Goal: Navigation & Orientation: Find specific page/section

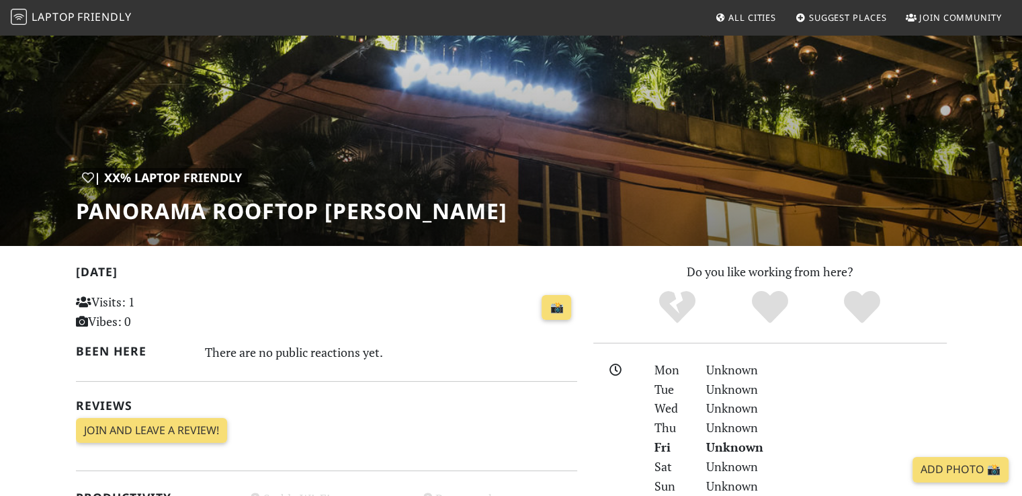
scroll to position [202, 0]
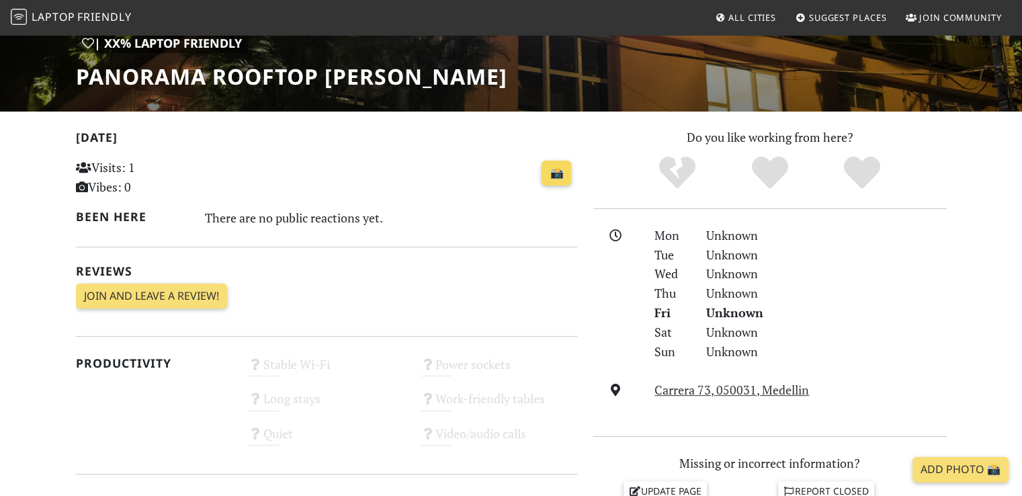
click at [557, 172] on link "📸" at bounding box center [557, 174] width 30 height 26
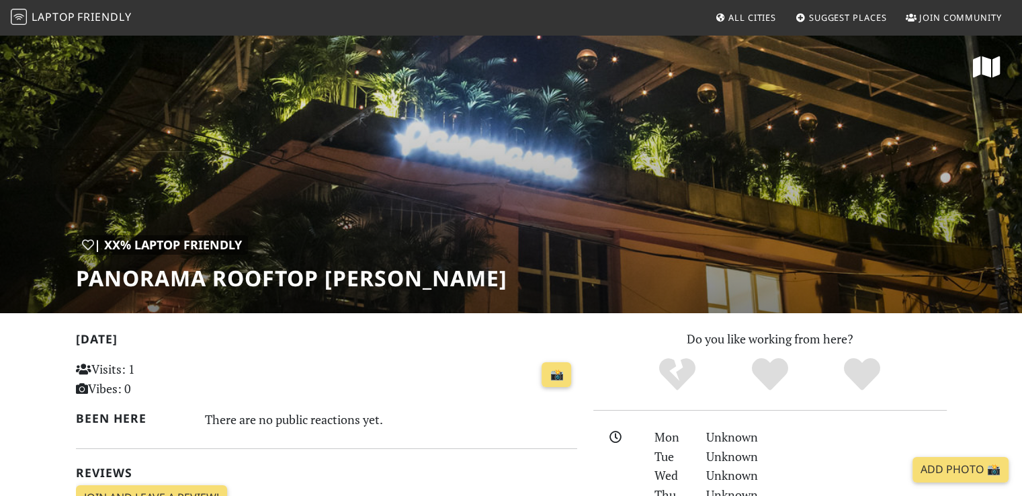
click at [67, 16] on span "Laptop" at bounding box center [54, 16] width 44 height 15
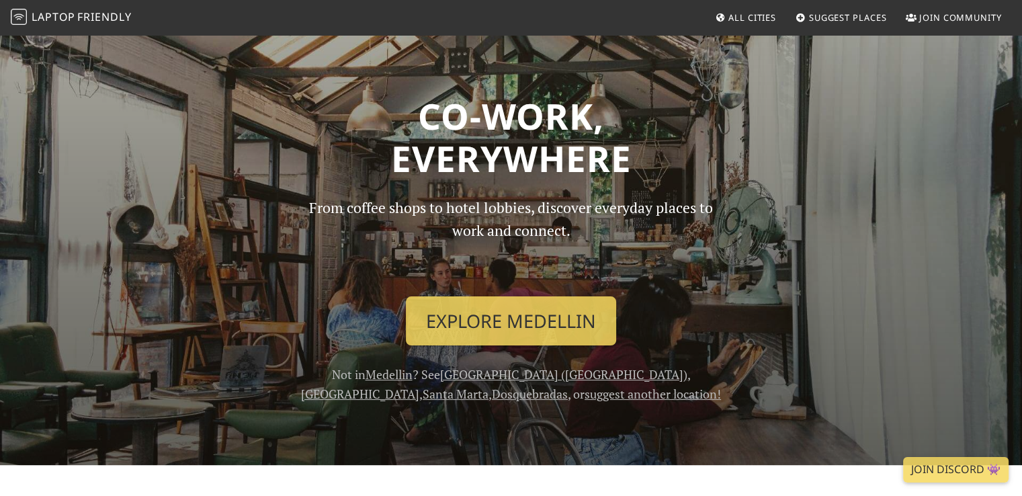
scroll to position [134, 0]
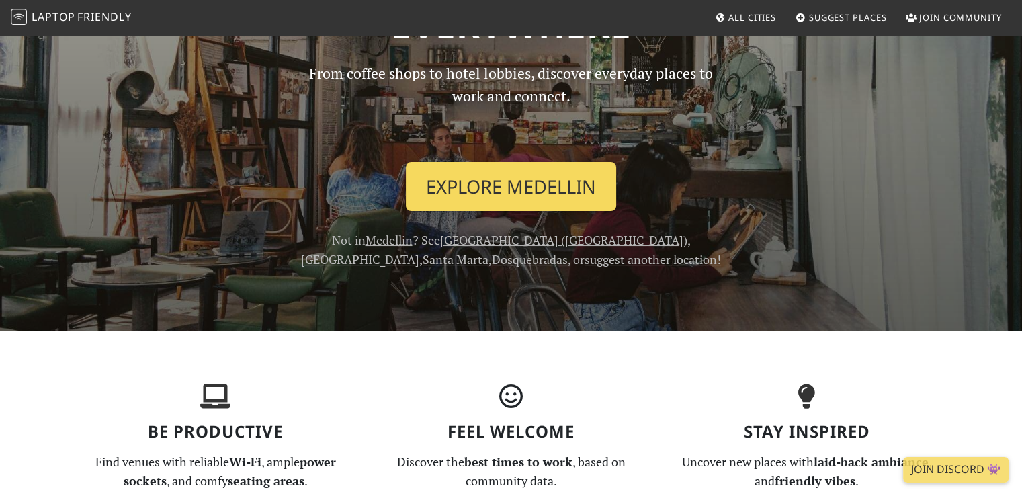
click at [542, 191] on link "Explore Medellin" at bounding box center [511, 187] width 210 height 50
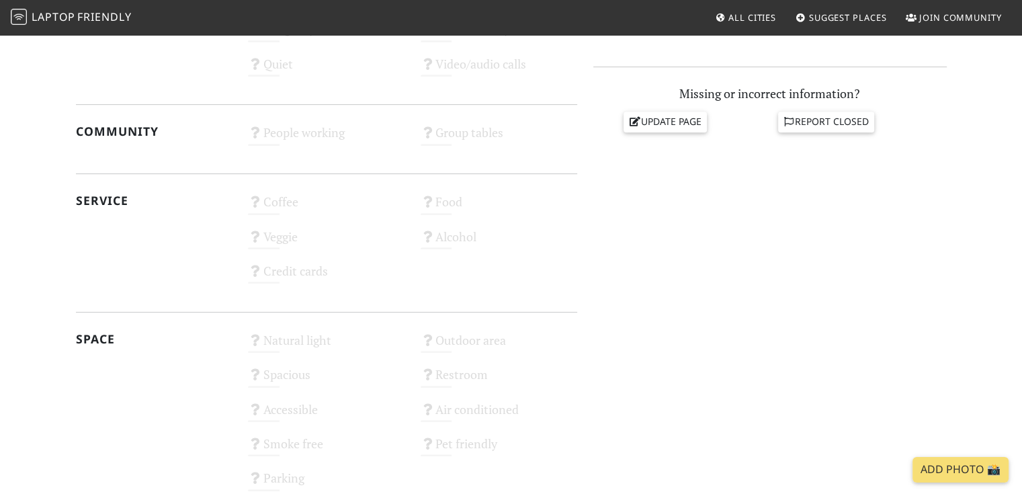
scroll to position [168, 0]
